Goal: Task Accomplishment & Management: Use online tool/utility

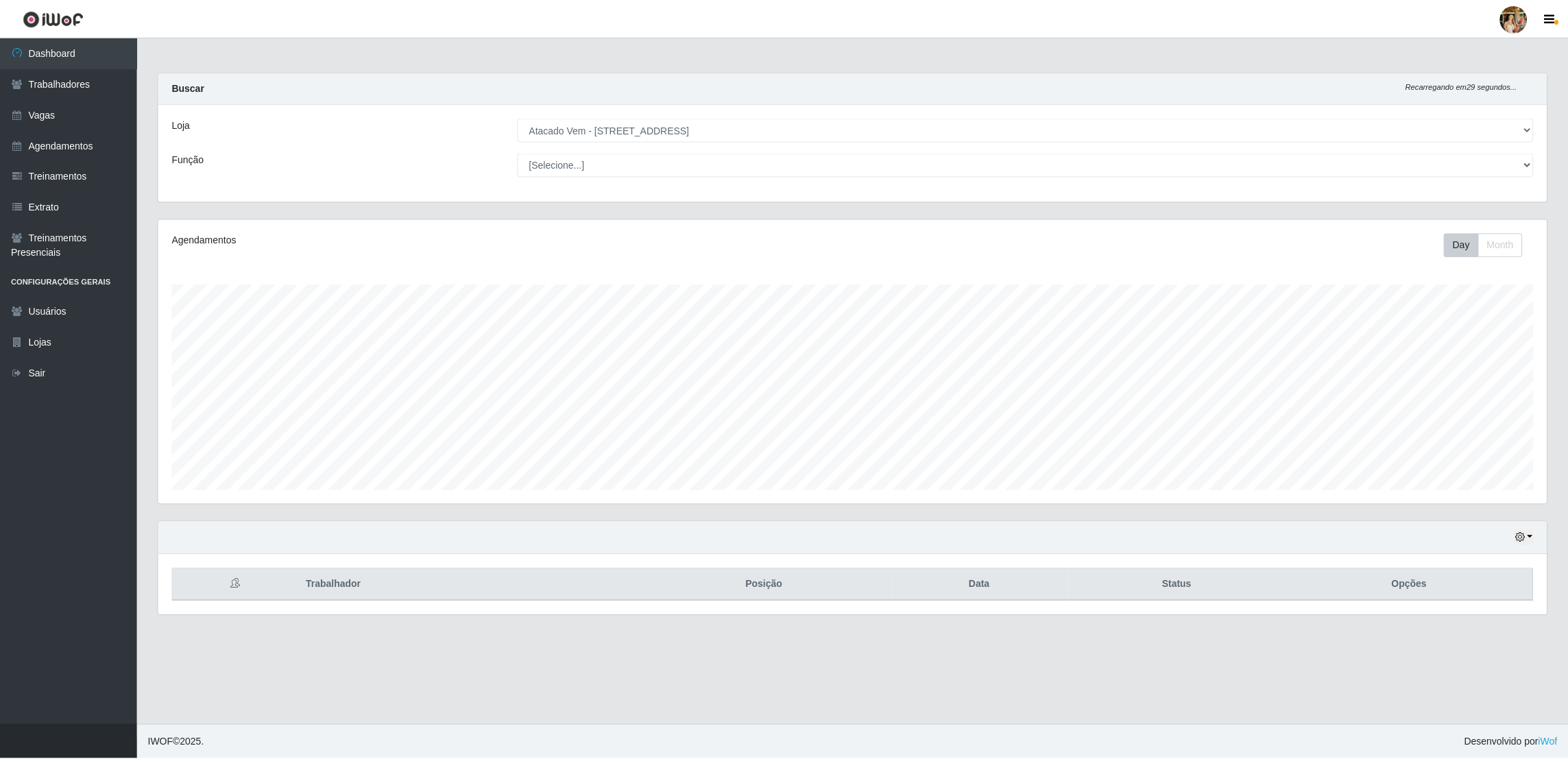
scroll to position [284, 1392]
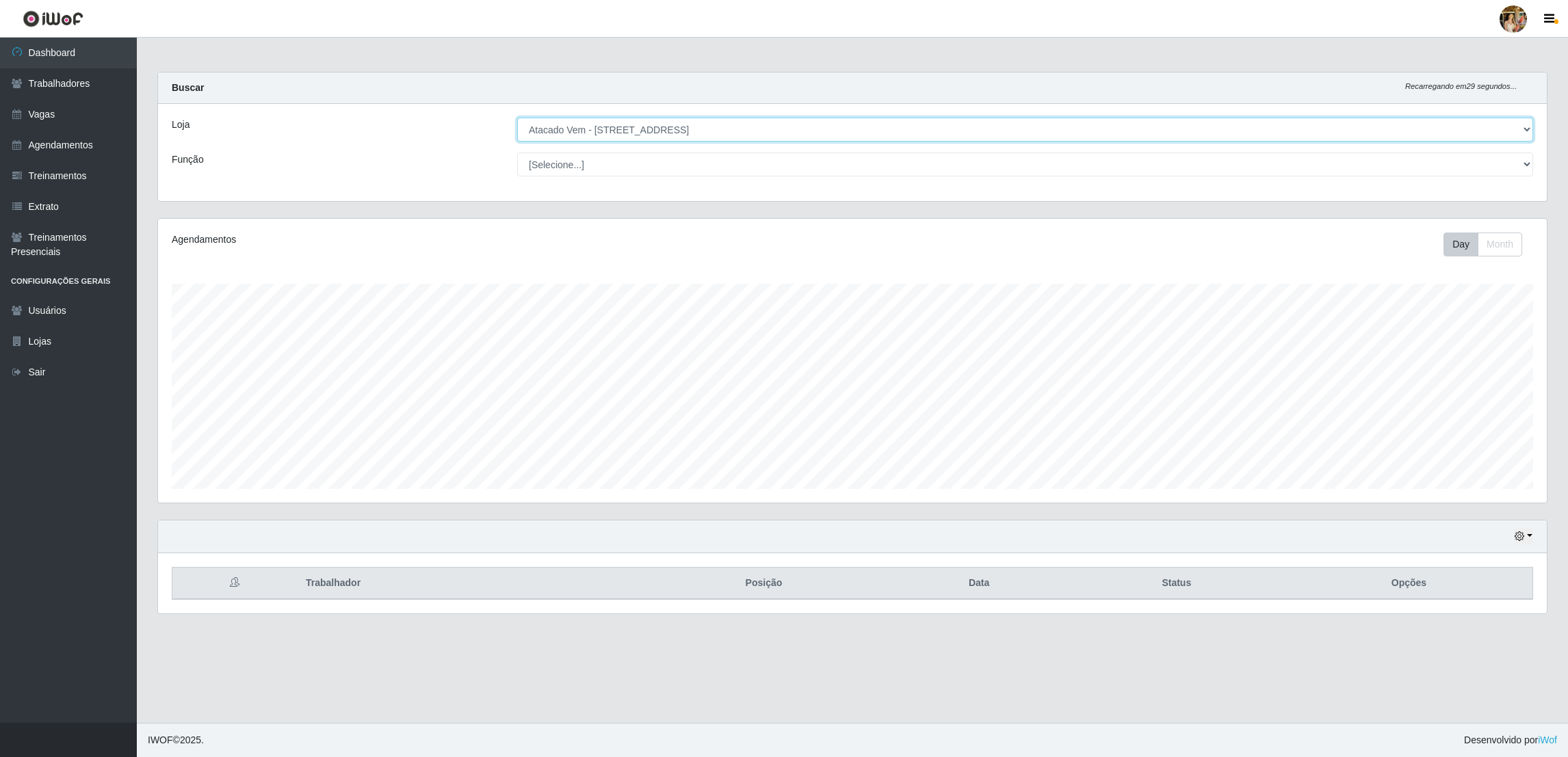
click at [605, 133] on select "[Selecione...] Atacado Vem - [GEOGRAPHIC_DATA] 30 Laranjeiras Velha Atacado Vem…" at bounding box center [1025, 129] width 1015 height 24
click at [517, 118] on select "[Selecione...] Atacado Vem - [GEOGRAPHIC_DATA] 30 Laranjeiras Velha Atacado Vem…" at bounding box center [1025, 129] width 1015 height 24
click at [655, 130] on select "[Selecione...] Atacado Vem - [GEOGRAPHIC_DATA] 30 Laranjeiras Velha Atacado Vem…" at bounding box center [1025, 129] width 1015 height 24
click at [517, 118] on select "[Selecione...] Atacado Vem - [GEOGRAPHIC_DATA] 30 Laranjeiras Velha Atacado Vem…" at bounding box center [1025, 129] width 1015 height 24
click at [671, 126] on select "[Selecione...] Atacado Vem - [GEOGRAPHIC_DATA] 30 Laranjeiras Velha Atacado Vem…" at bounding box center [1025, 129] width 1015 height 24
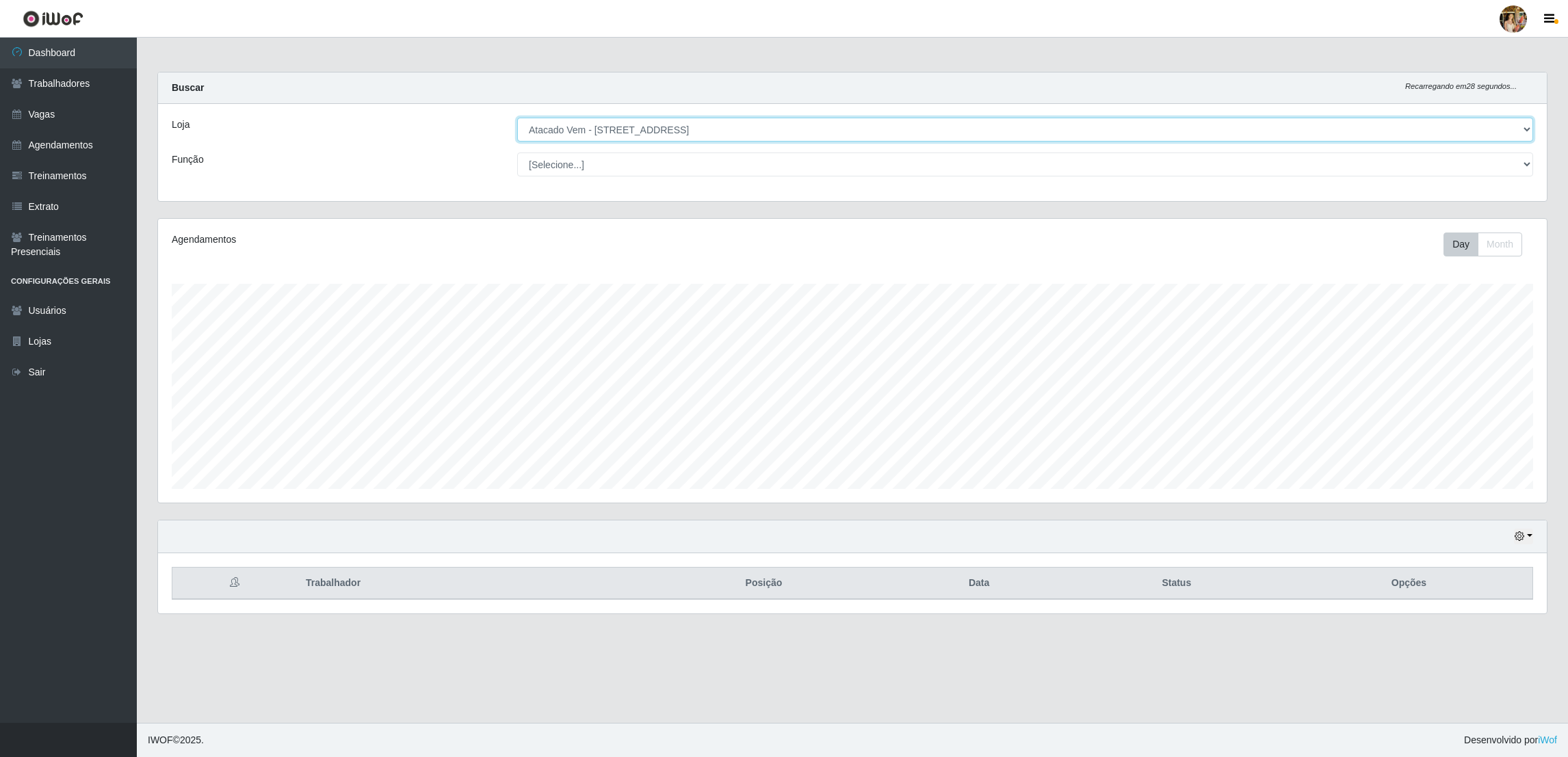
click at [517, 118] on select "[Selecione...] Atacado Vem - [GEOGRAPHIC_DATA] 30 Laranjeiras Velha Atacado Vem…" at bounding box center [1025, 129] width 1015 height 24
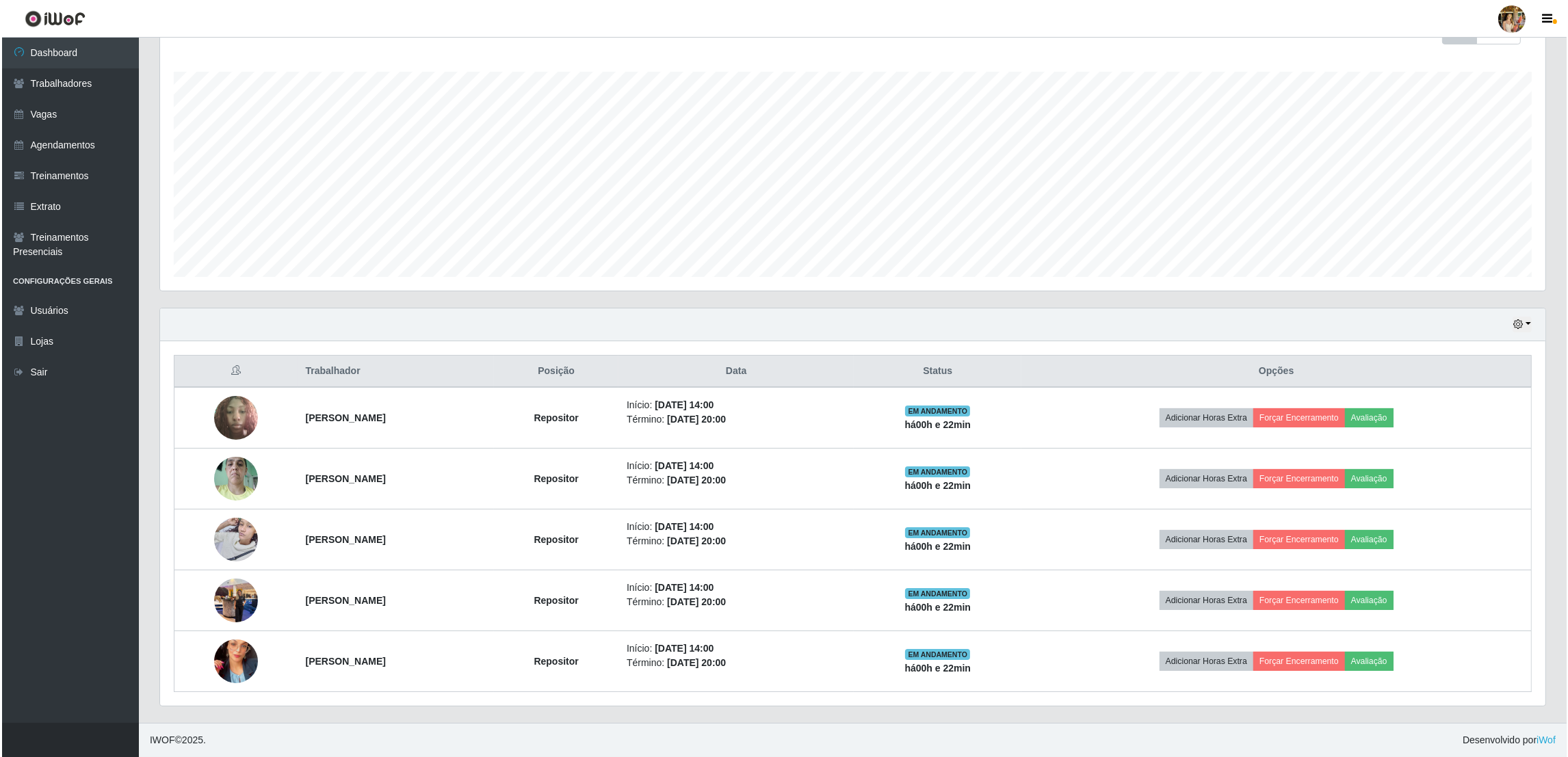
scroll to position [0, 0]
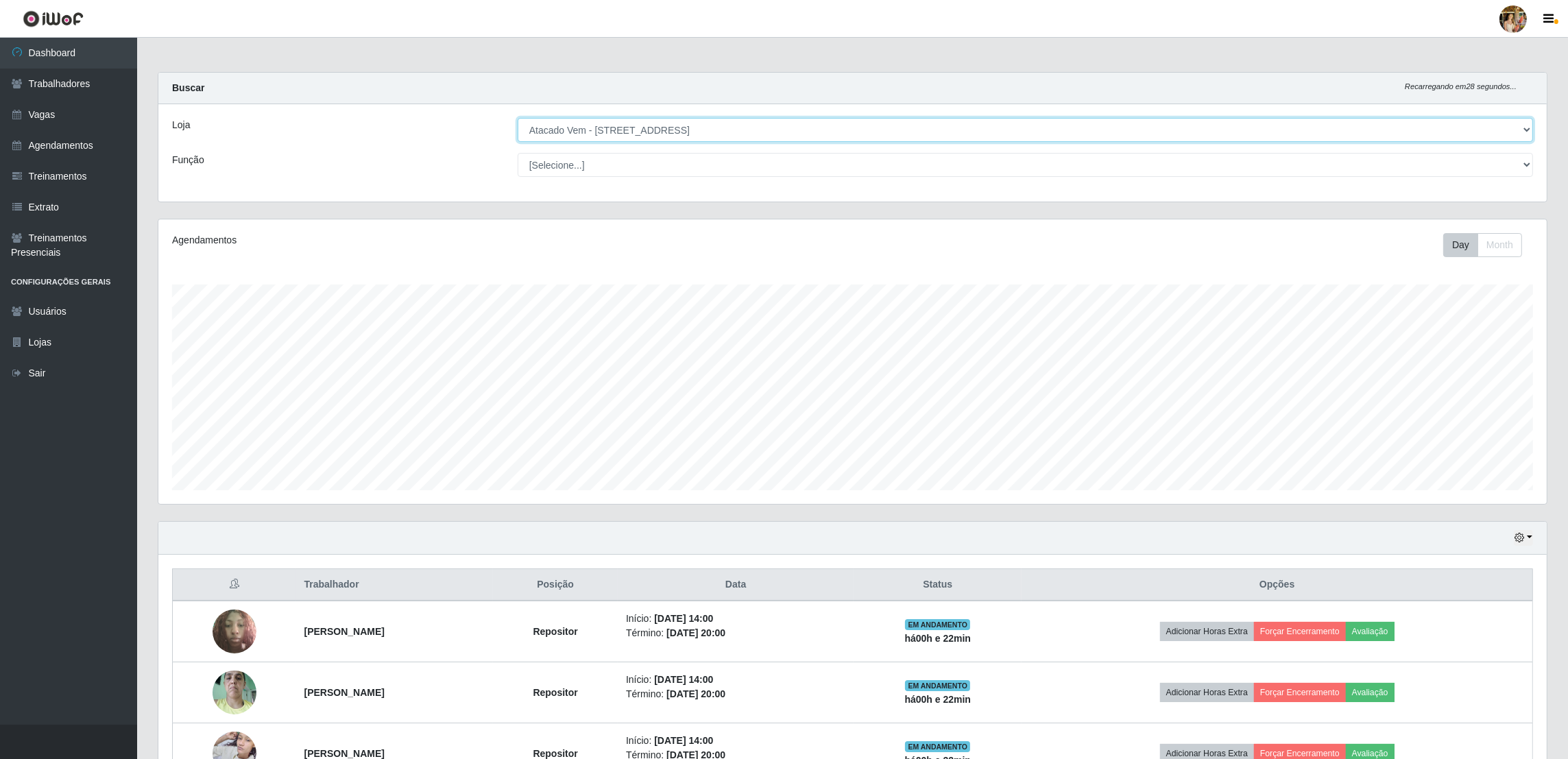
click at [632, 131] on select "[Selecione...] Atacado Vem - [GEOGRAPHIC_DATA] 30 Laranjeiras Velha Atacado Vem…" at bounding box center [1026, 130] width 1016 height 24
click at [519, 118] on select "[Selecione...] Atacado Vem - [GEOGRAPHIC_DATA] 30 Laranjeiras Velha Atacado Vem…" at bounding box center [1026, 130] width 1016 height 24
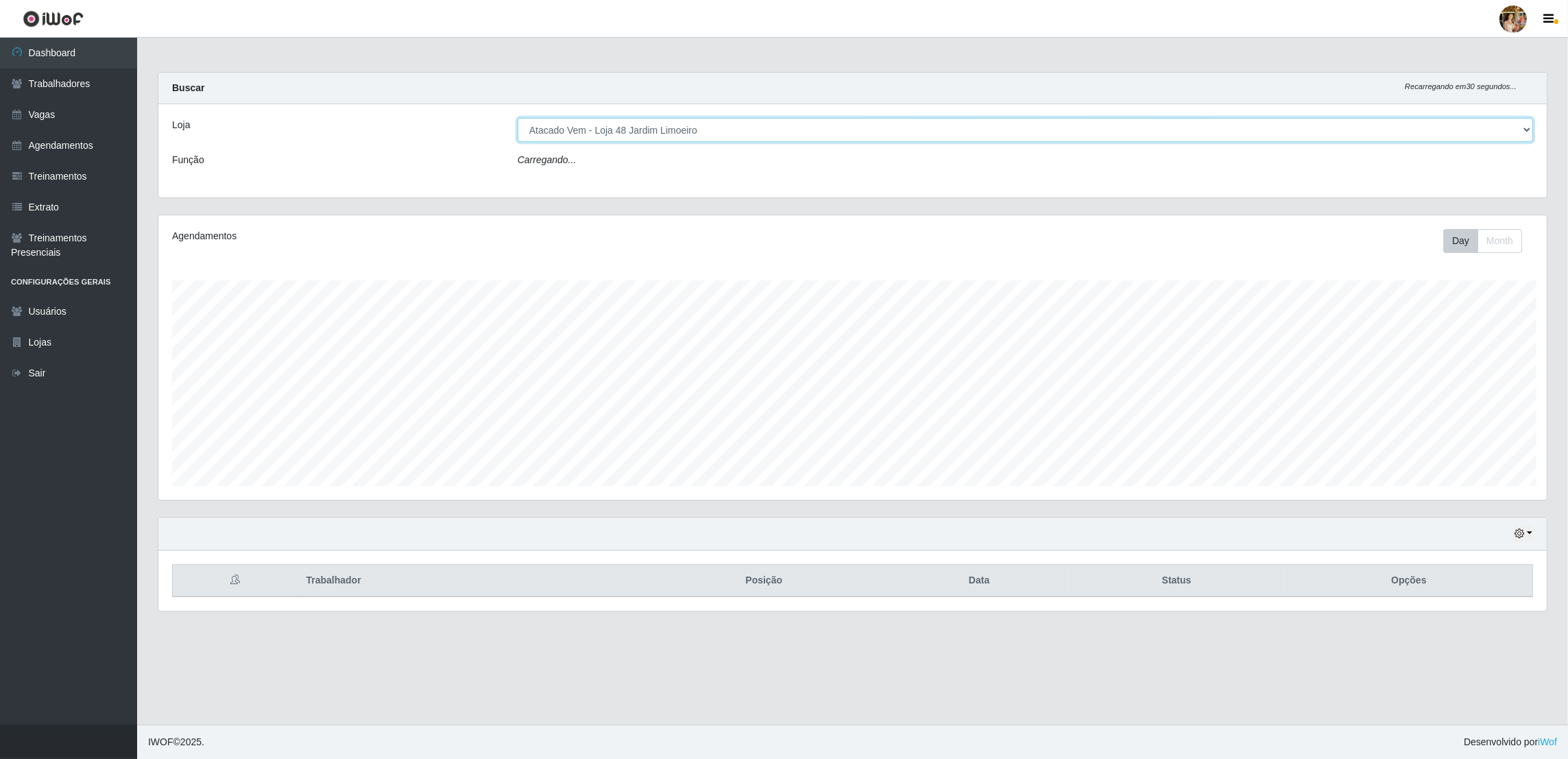
scroll to position [284, 1392]
click at [674, 128] on select "[Selecione...] Atacado Vem - [GEOGRAPHIC_DATA] 30 Laranjeiras Velha Atacado Vem…" at bounding box center [1027, 130] width 1018 height 24
click at [519, 118] on select "[Selecione...] Atacado Vem - [GEOGRAPHIC_DATA] 30 Laranjeiras Velha Atacado Vem…" at bounding box center [1027, 130] width 1018 height 24
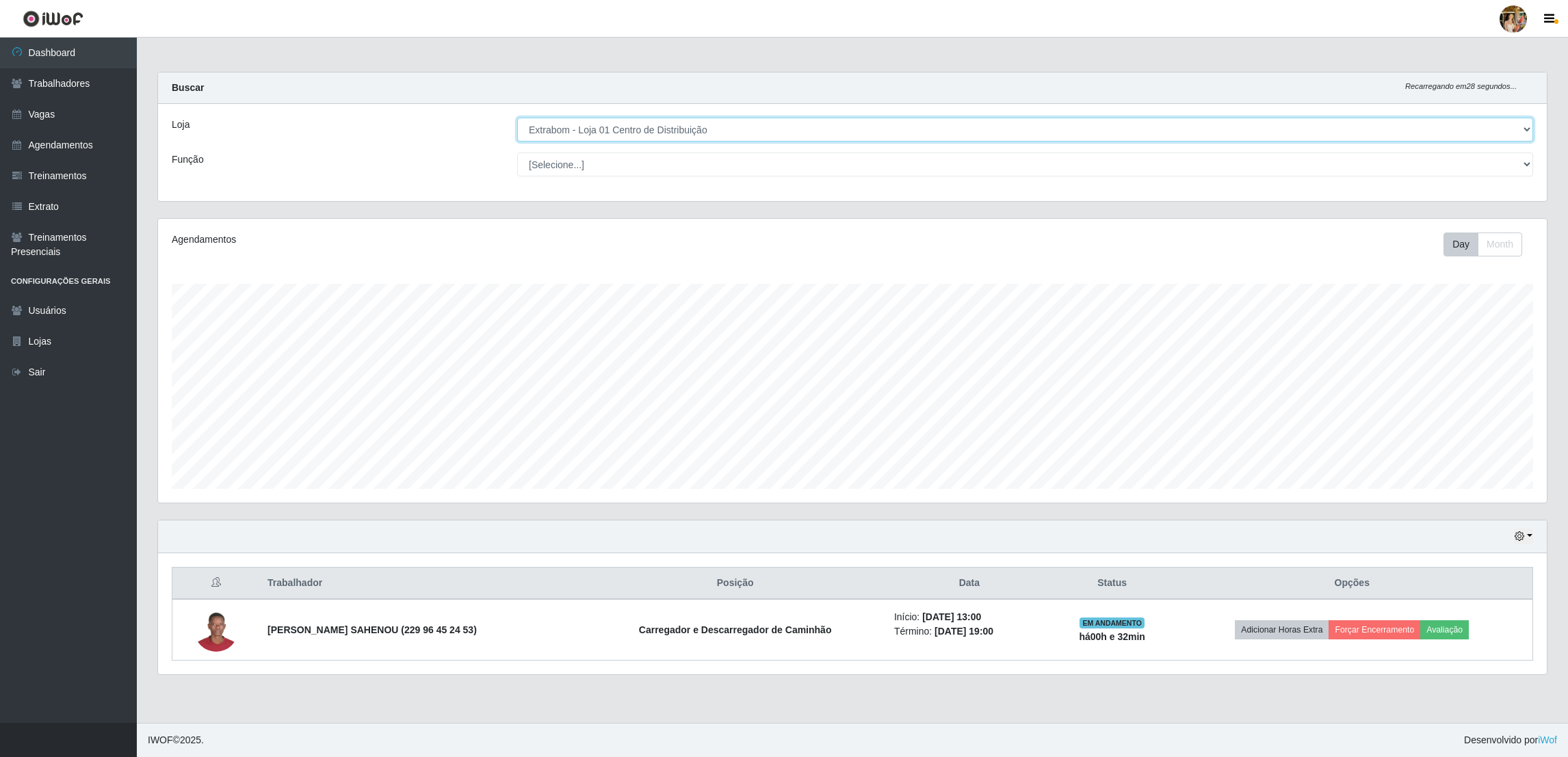
click at [612, 130] on select "[Selecione...] Atacado Vem - [GEOGRAPHIC_DATA] 30 Laranjeiras Velha Atacado Vem…" at bounding box center [1025, 129] width 1015 height 24
click at [517, 118] on select "[Selecione...] Atacado Vem - [GEOGRAPHIC_DATA] 30 Laranjeiras Velha Atacado Vem…" at bounding box center [1025, 129] width 1015 height 24
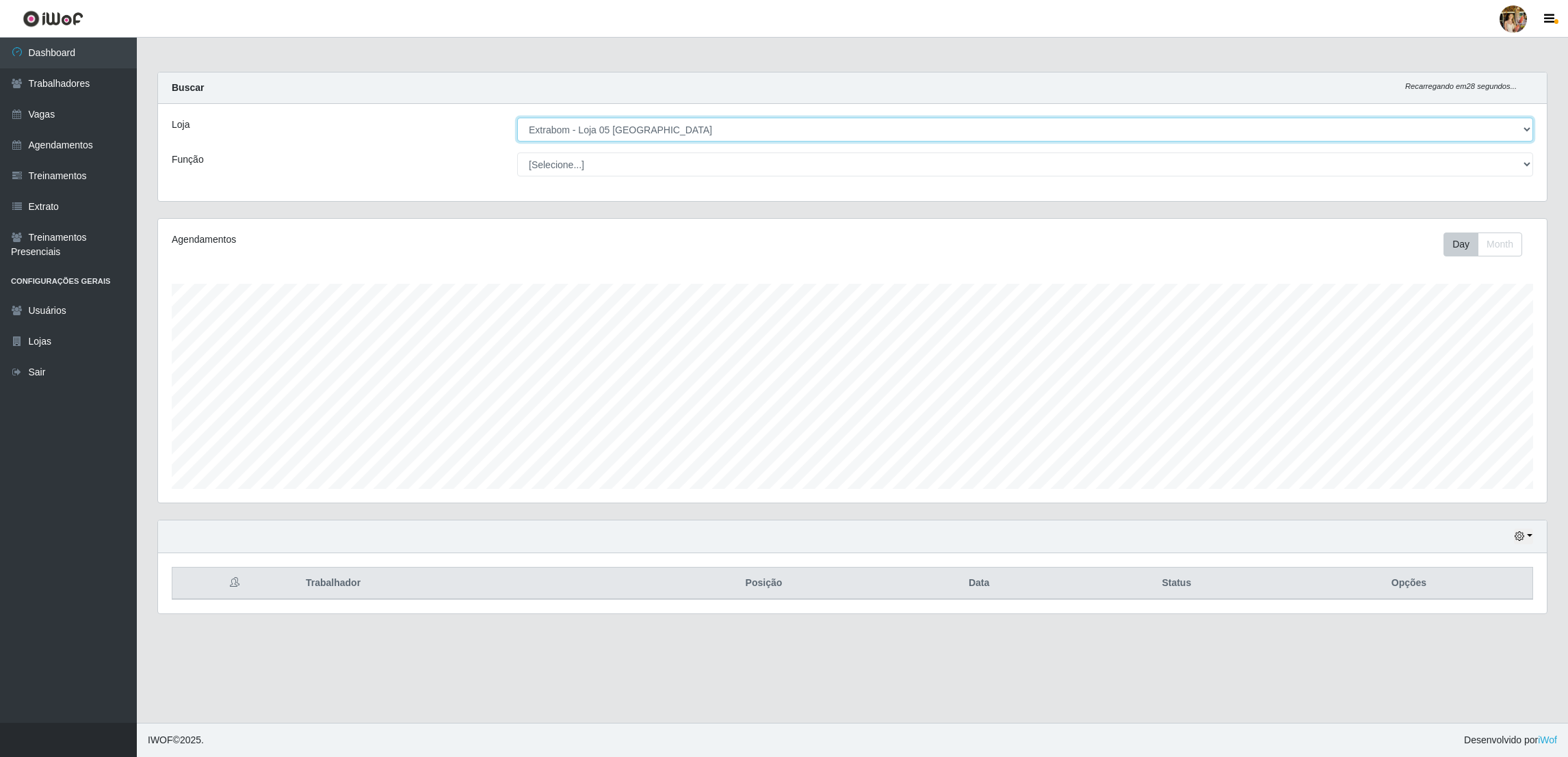
click at [635, 130] on select "[Selecione...] Atacado Vem - [GEOGRAPHIC_DATA] 30 Laranjeiras Velha Atacado Vem…" at bounding box center [1025, 129] width 1015 height 24
click at [517, 118] on select "[Selecione...] Atacado Vem - [GEOGRAPHIC_DATA] 30 Laranjeiras Velha Atacado Vem…" at bounding box center [1025, 129] width 1015 height 24
click at [637, 131] on select "[Selecione...] Atacado Vem - [GEOGRAPHIC_DATA] 30 Laranjeiras Velha Atacado Vem…" at bounding box center [1025, 129] width 1015 height 24
click at [517, 118] on select "[Selecione...] Atacado Vem - [GEOGRAPHIC_DATA] 30 Laranjeiras Velha Atacado Vem…" at bounding box center [1025, 129] width 1015 height 24
click at [652, 132] on select "[Selecione...] Atacado Vem - [GEOGRAPHIC_DATA] 30 Laranjeiras Velha Atacado Vem…" at bounding box center [1025, 129] width 1015 height 24
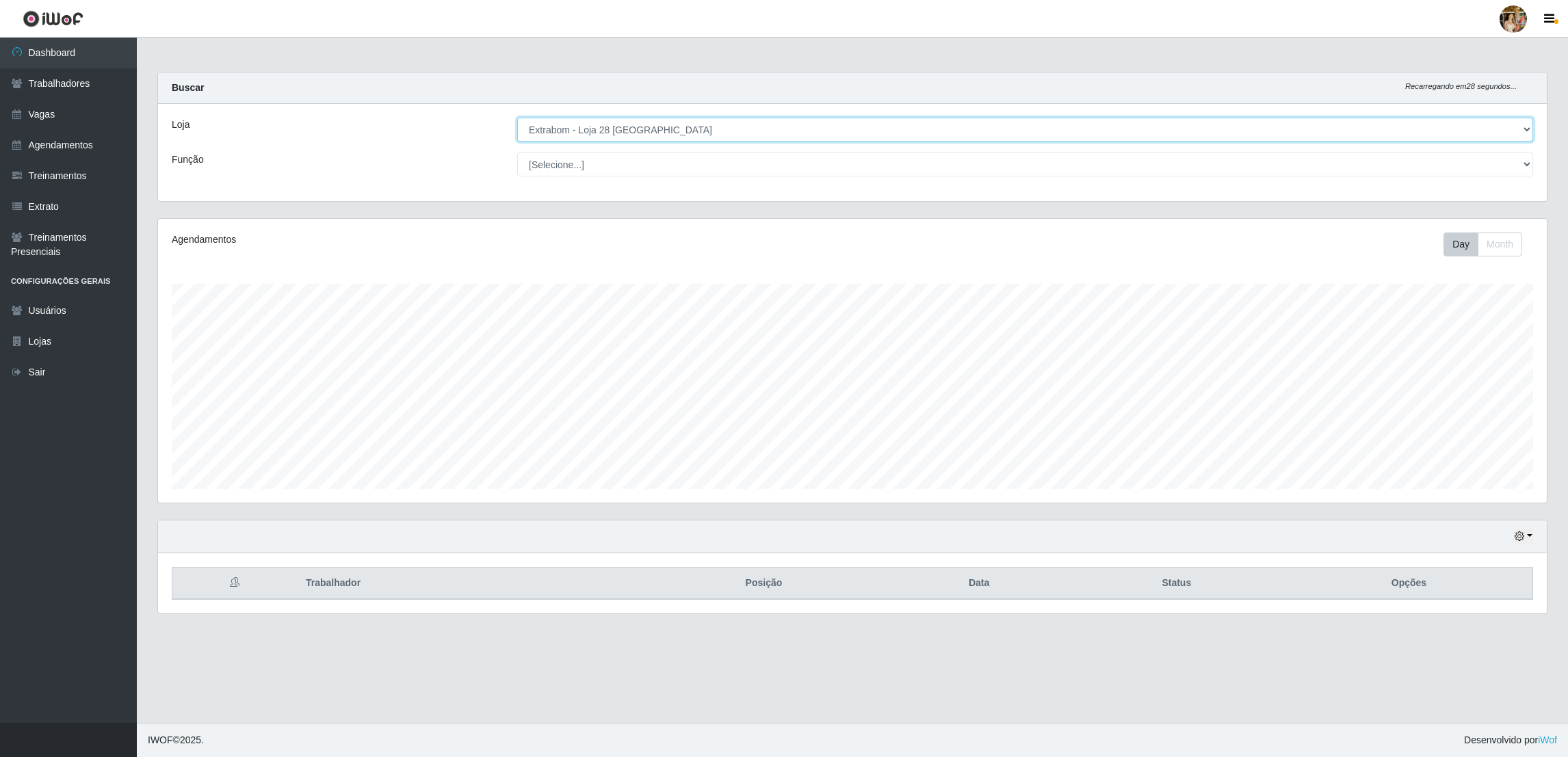
select select "470"
click at [517, 118] on select "[Selecione...] Atacado Vem - [GEOGRAPHIC_DATA] 30 Laranjeiras Velha Atacado Vem…" at bounding box center [1025, 129] width 1015 height 24
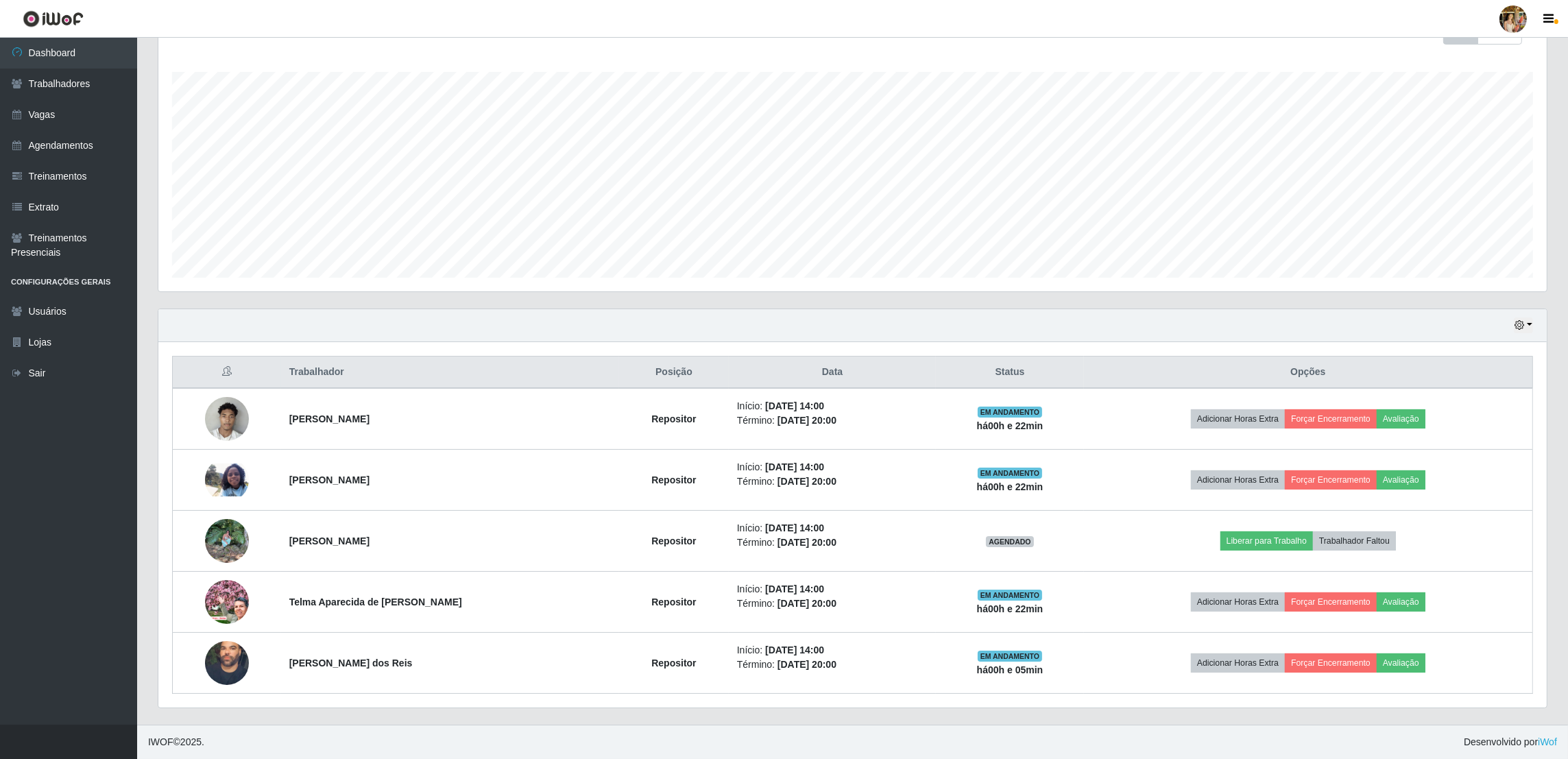
scroll to position [214, 0]
click at [1238, 300] on div "Agendamentos Day Month 13/07 Agendamentos 36" at bounding box center [853, 157] width 1411 height 303
